Goal: Participate in discussion

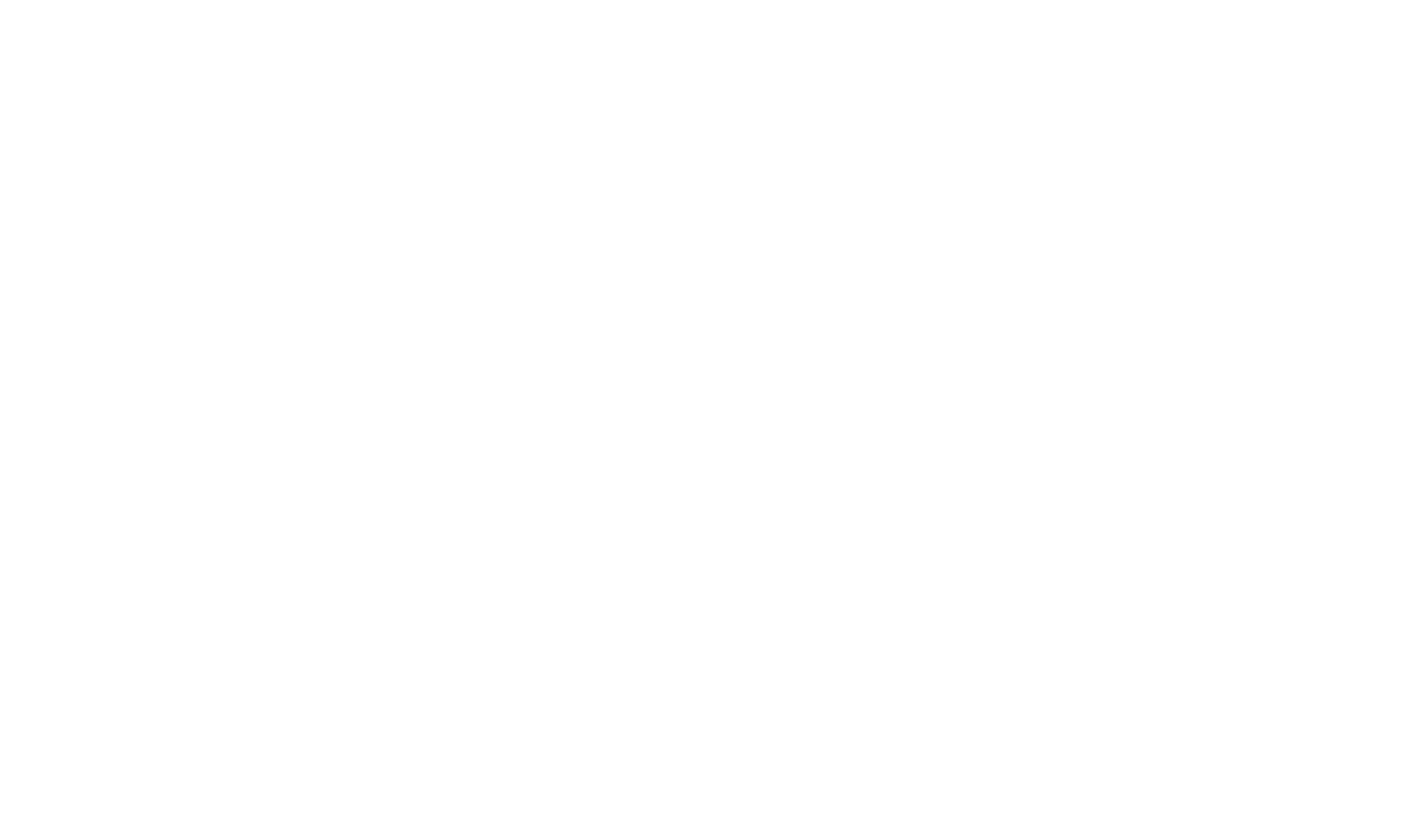
click at [345, 601] on div at bounding box center [704, 420] width 1409 height 840
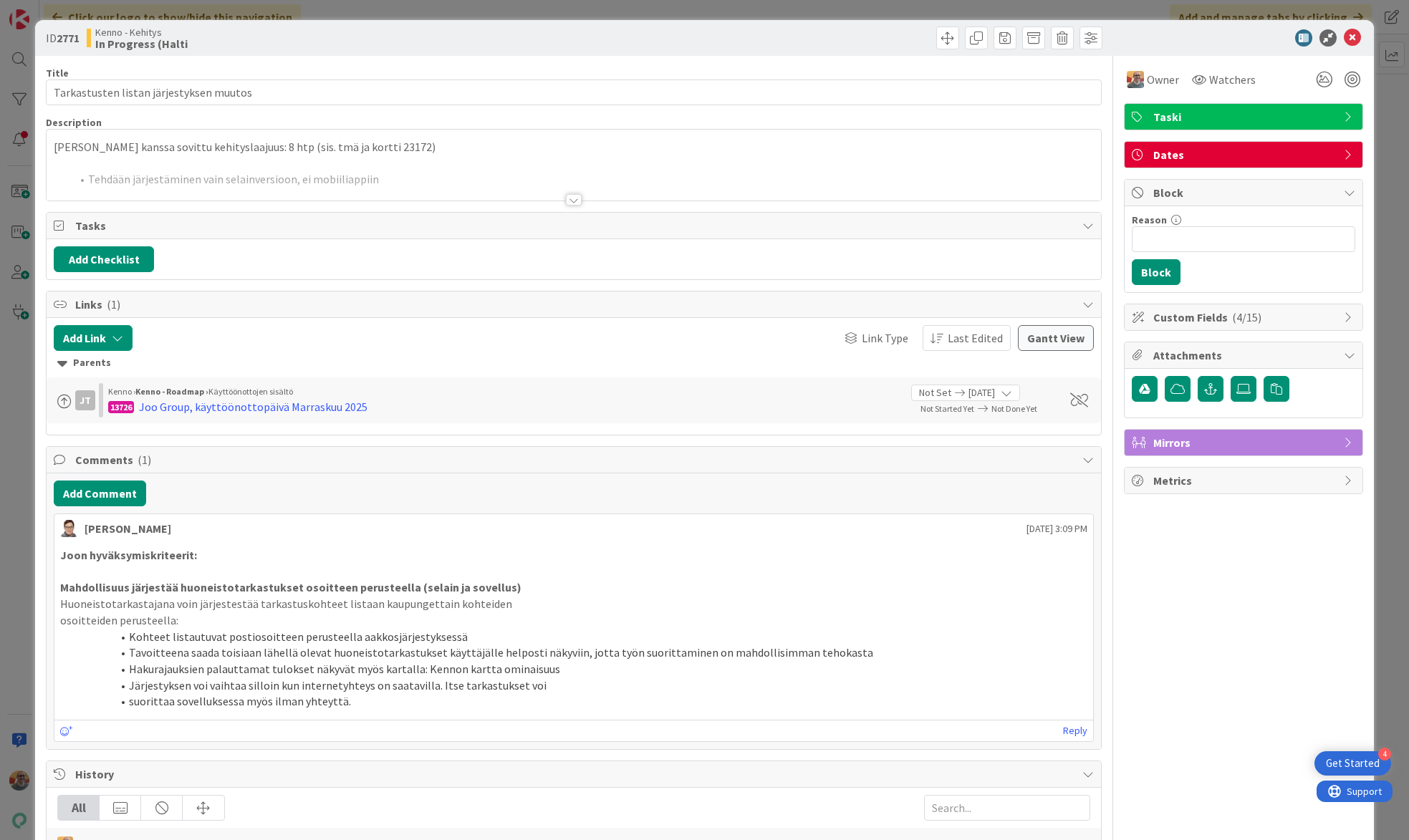
click at [369, 174] on div at bounding box center [573, 182] width 1054 height 37
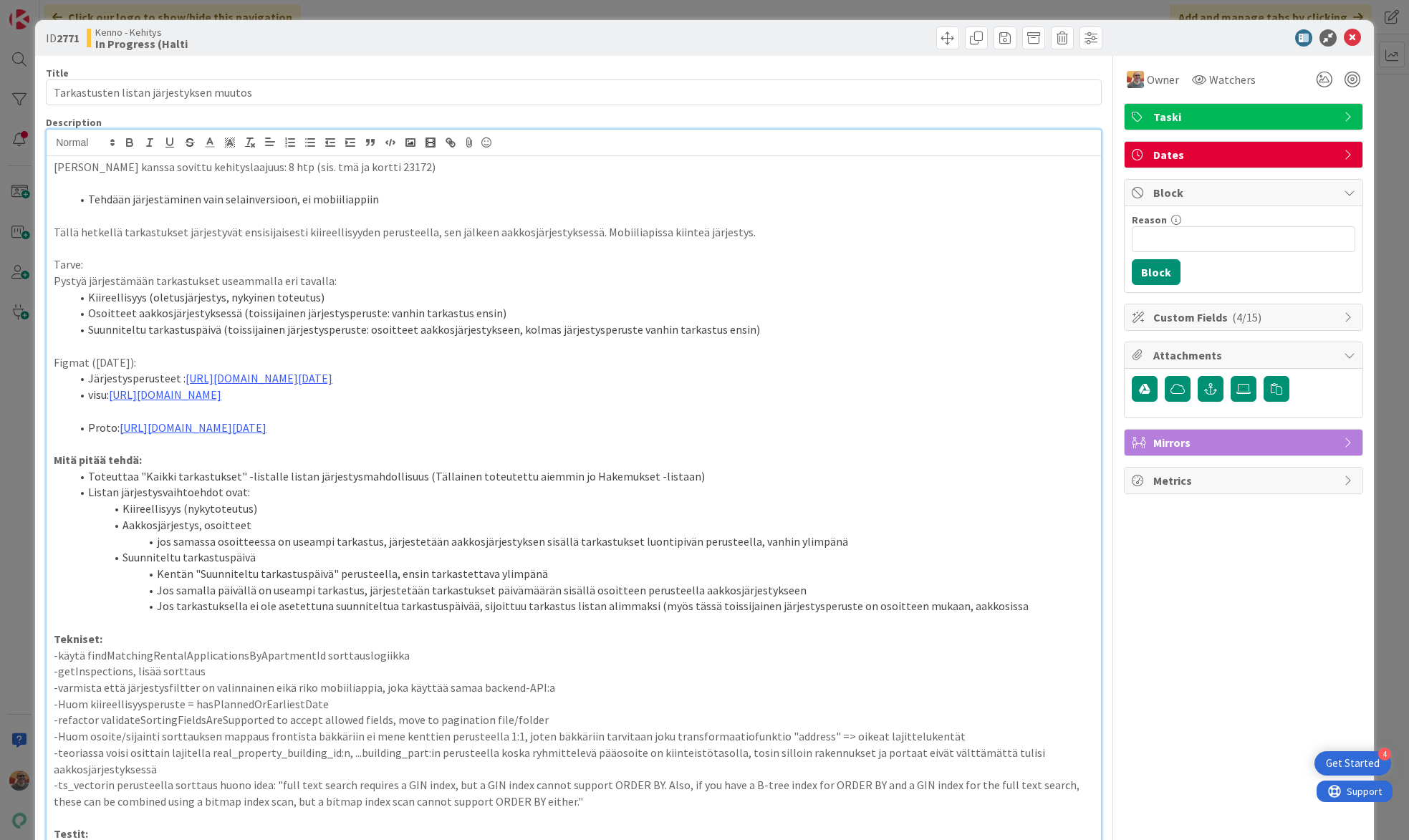
click at [380, 201] on li "Tehdään järjestäminen vain selainversioon, ei mobiiliappiin" at bounding box center [583, 199] width 1023 height 16
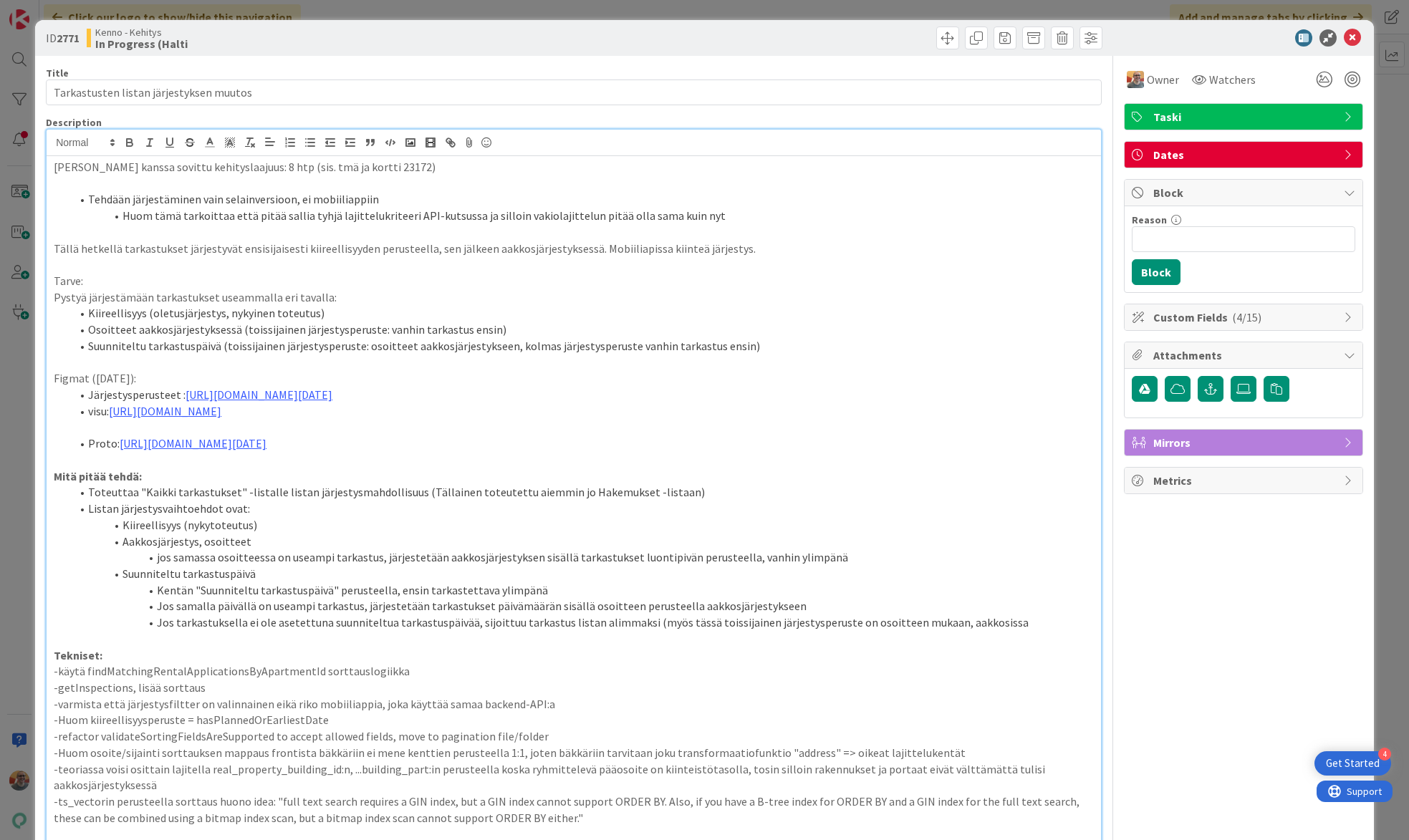
click at [687, 215] on li "Huom tämä tarkoittaa että pitää sallia tyhjä lajittelukriteeri API-kutsussa ja …" at bounding box center [583, 215] width 1023 height 16
click at [687, 216] on li "Huom tämä tarkoittaa että pitää sallia tyhjä lajittelukriteeri API-kutsussa ja …" at bounding box center [583, 215] width 1023 height 16
click at [1344, 35] on icon at bounding box center [1352, 38] width 17 height 17
